Goal: Transaction & Acquisition: Subscribe to service/newsletter

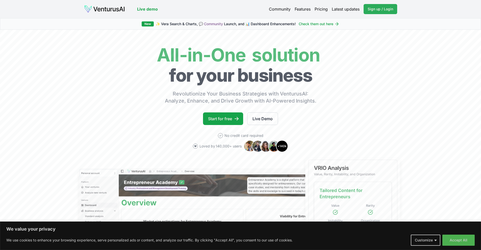
click at [381, 11] on span "Sign up / Login" at bounding box center [379, 9] width 25 height 5
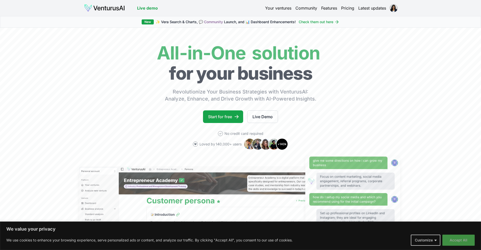
click at [459, 242] on button "Accept All" at bounding box center [458, 240] width 32 height 11
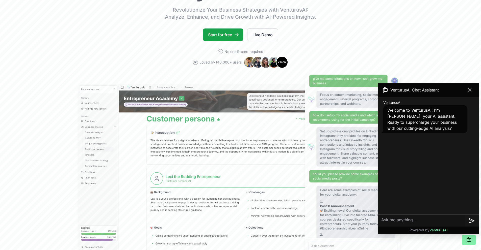
scroll to position [84, 0]
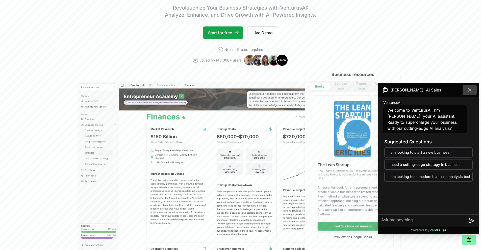
click at [471, 91] on icon at bounding box center [469, 90] width 6 height 6
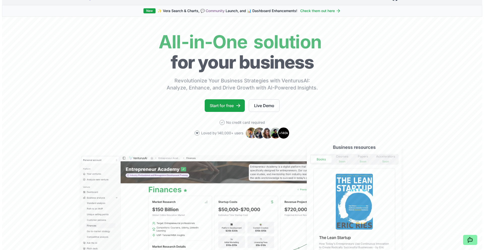
scroll to position [0, 0]
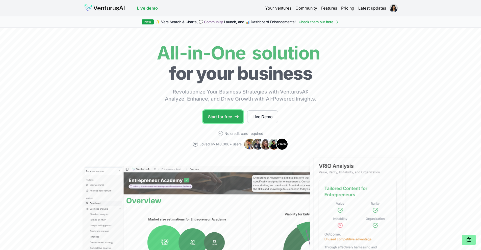
click at [219, 116] on link "Start for free" at bounding box center [223, 117] width 40 height 13
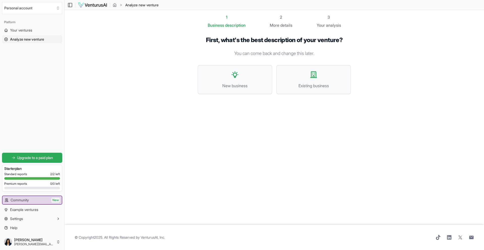
click at [52, 159] on span "Upgrade to a paid plan" at bounding box center [35, 157] width 36 height 5
